Goal: Task Accomplishment & Management: Manage account settings

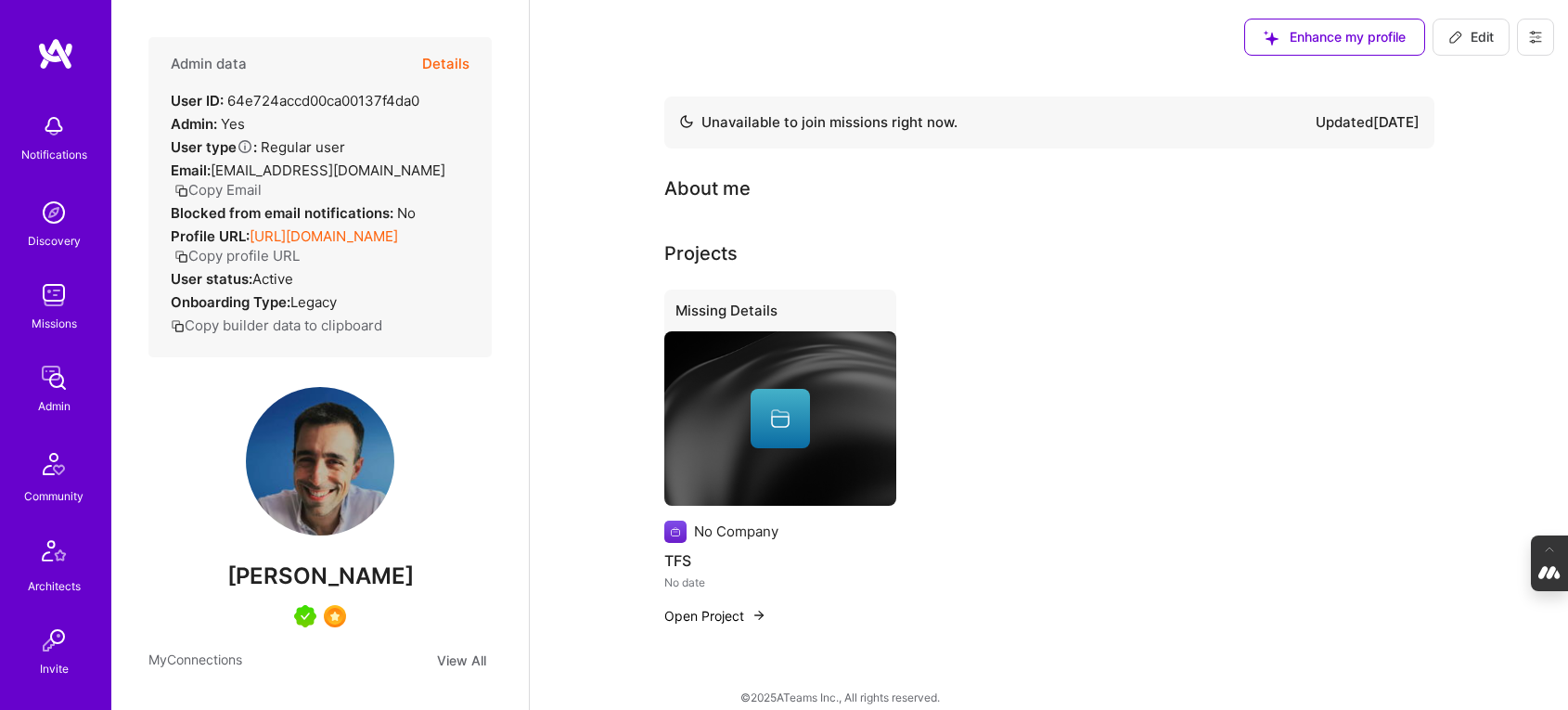
click at [1547, 36] on button at bounding box center [1536, 37] width 37 height 37
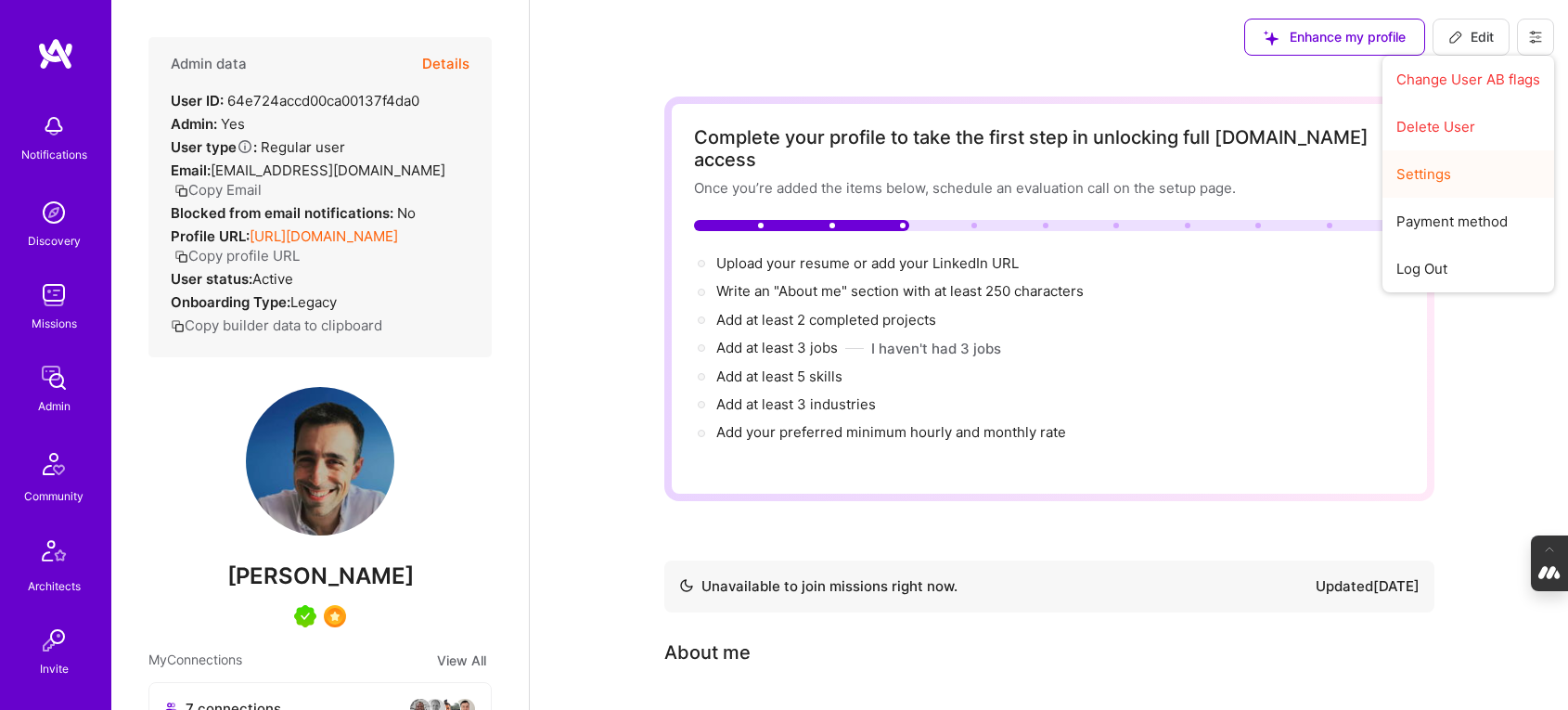
click at [1407, 179] on button "Settings" at bounding box center [1468, 174] width 172 height 47
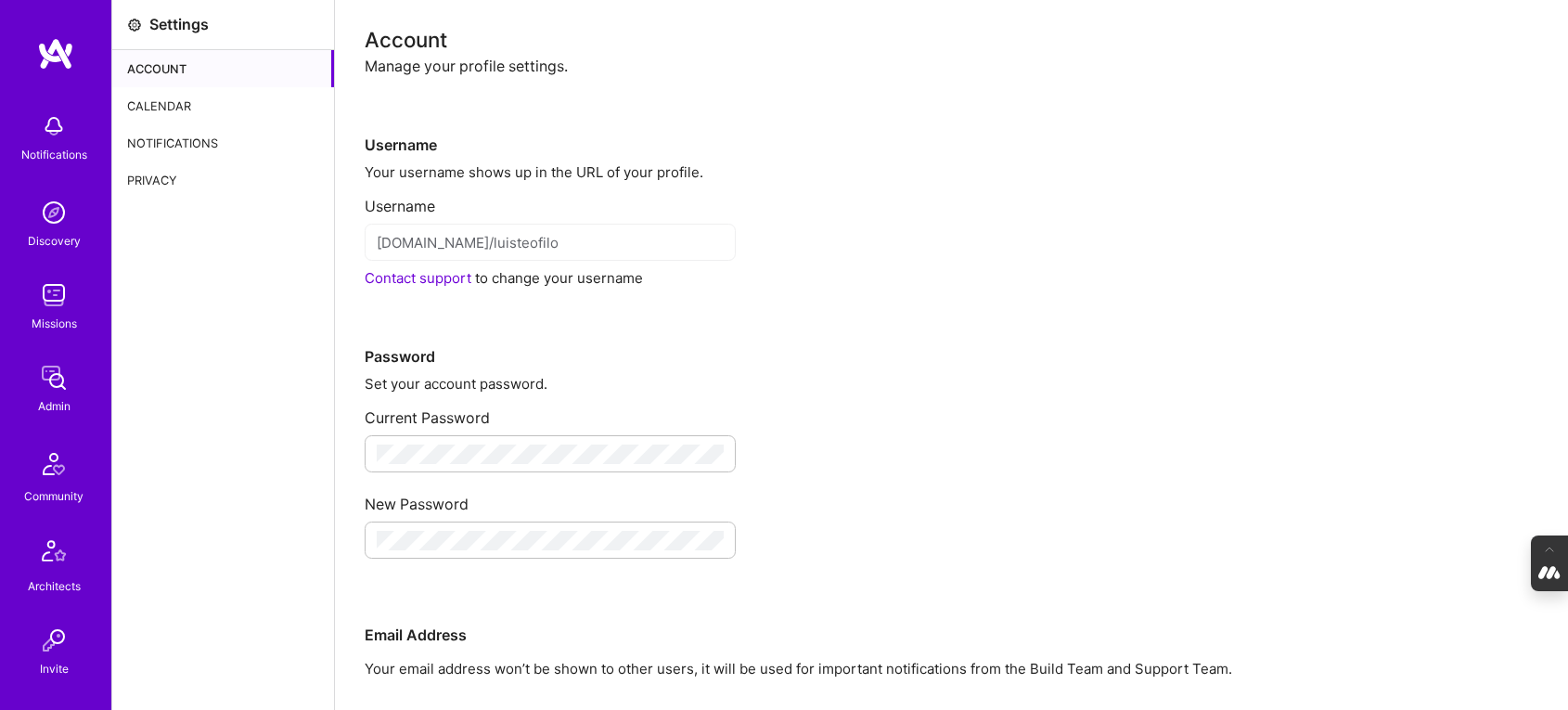
click at [181, 113] on div "Calendar" at bounding box center [223, 105] width 222 height 37
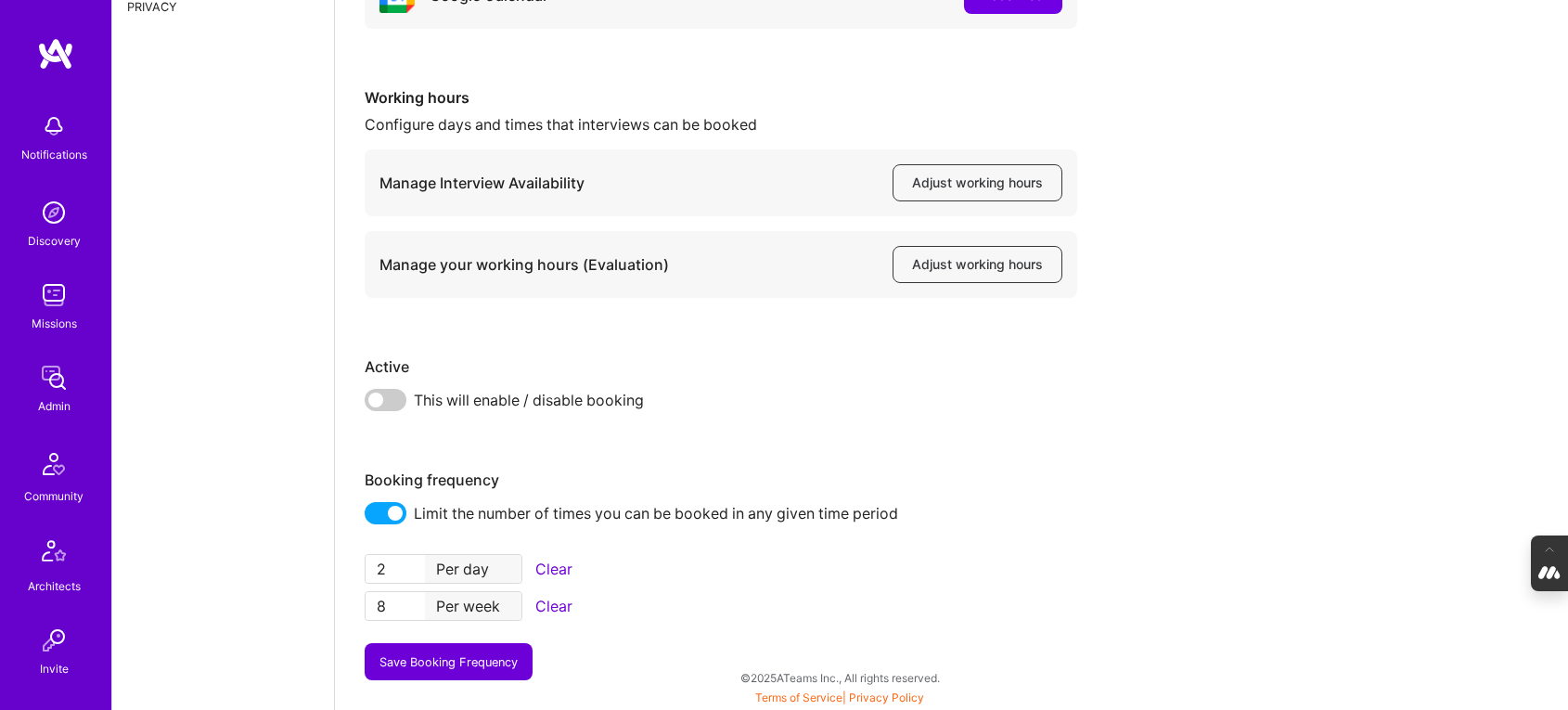
scroll to position [476, 0]
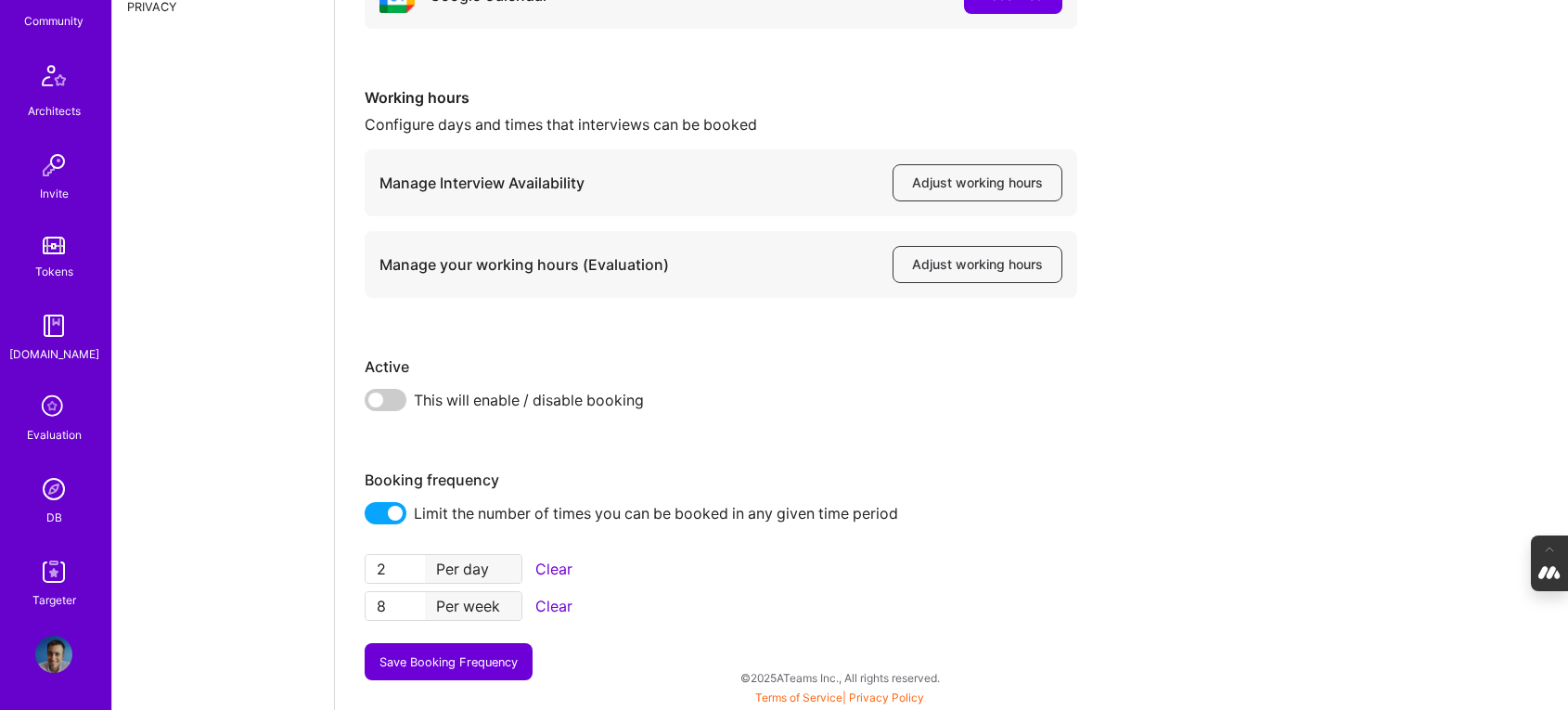
click at [55, 650] on img at bounding box center [54, 654] width 37 height 37
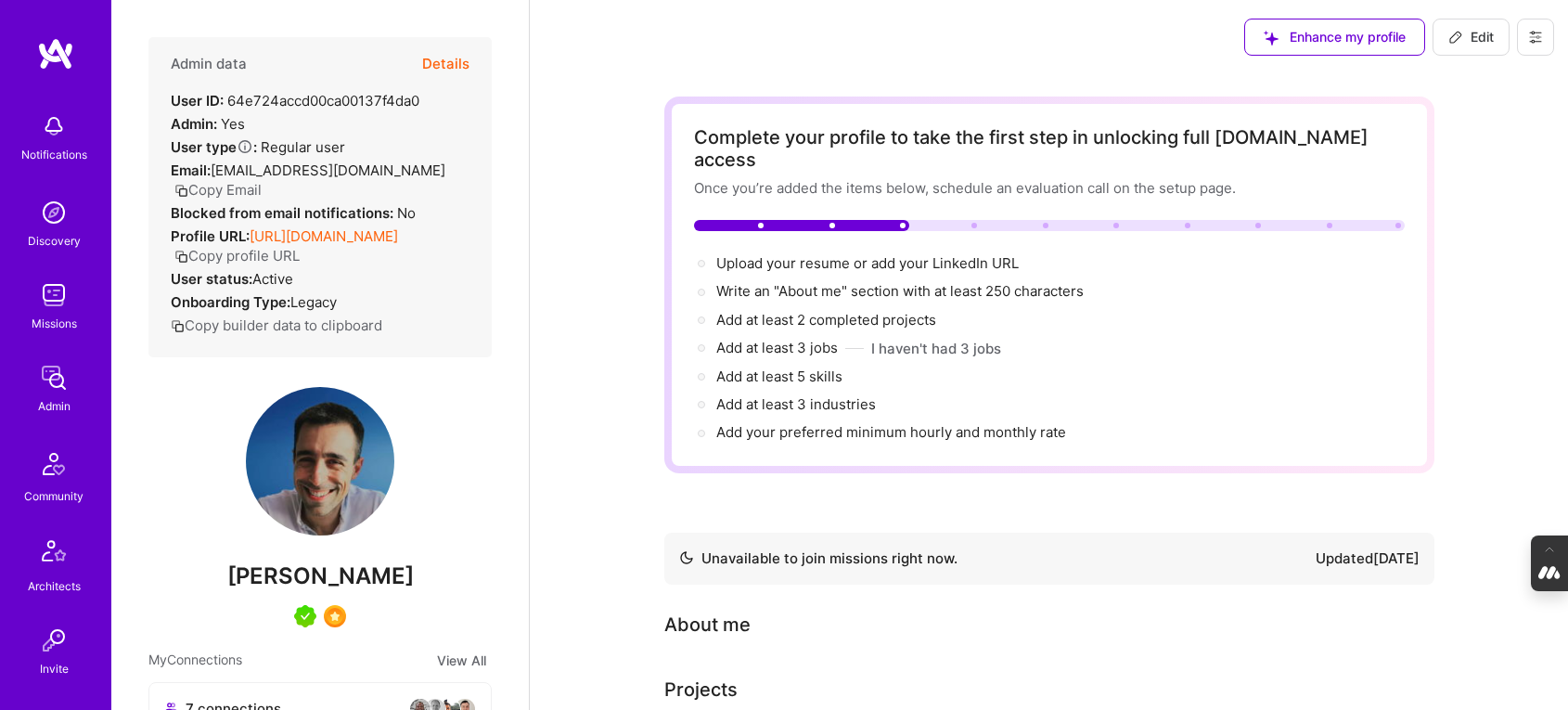
click at [1529, 33] on icon at bounding box center [1536, 36] width 15 height 15
click at [1443, 253] on button "Log Out" at bounding box center [1468, 269] width 172 height 47
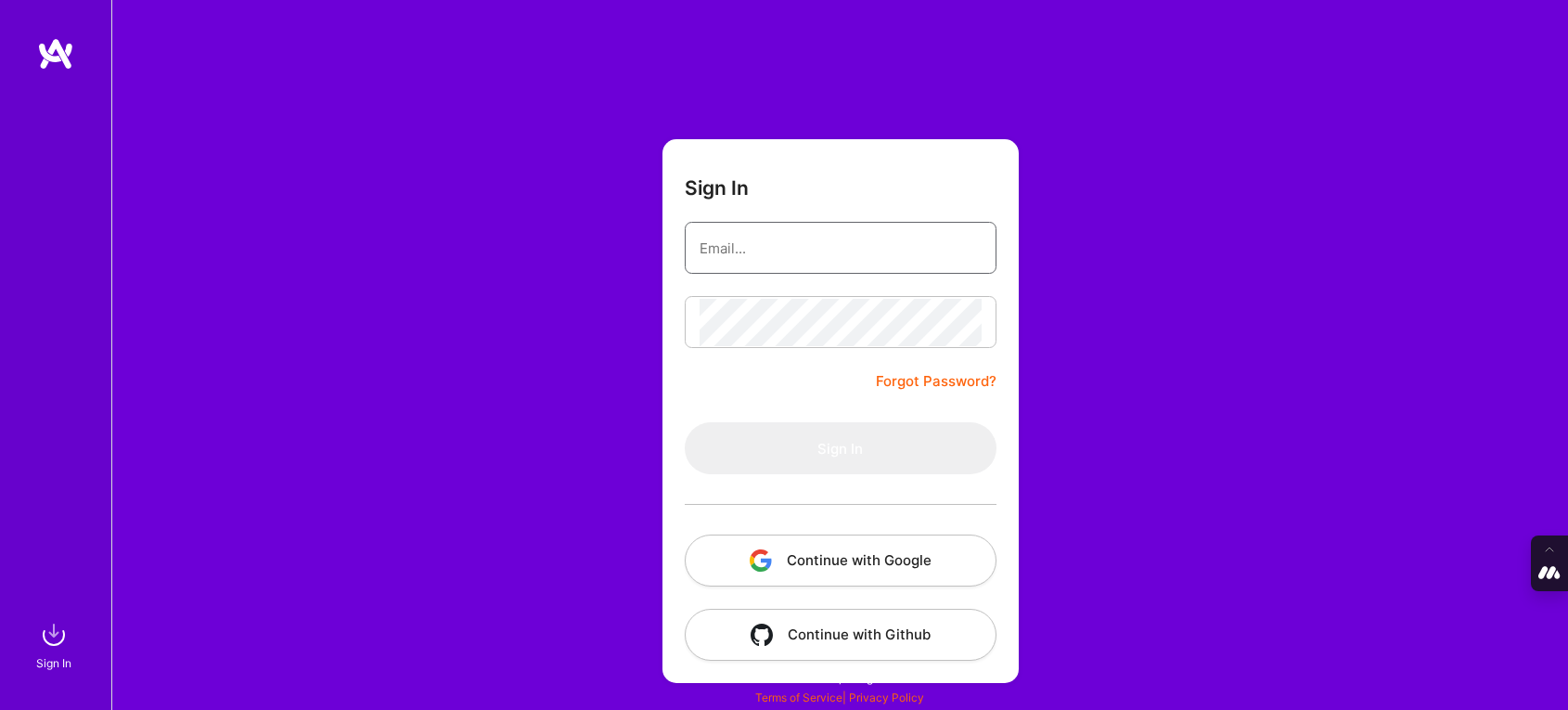
click at [874, 244] on input "email" at bounding box center [841, 248] width 282 height 47
type input "[PERSON_NAME][EMAIL_ADDRESS][DOMAIN_NAME]"
click at [818, 553] on button "Continue with Google" at bounding box center [840, 561] width 311 height 52
